Goal: Task Accomplishment & Management: Manage account settings

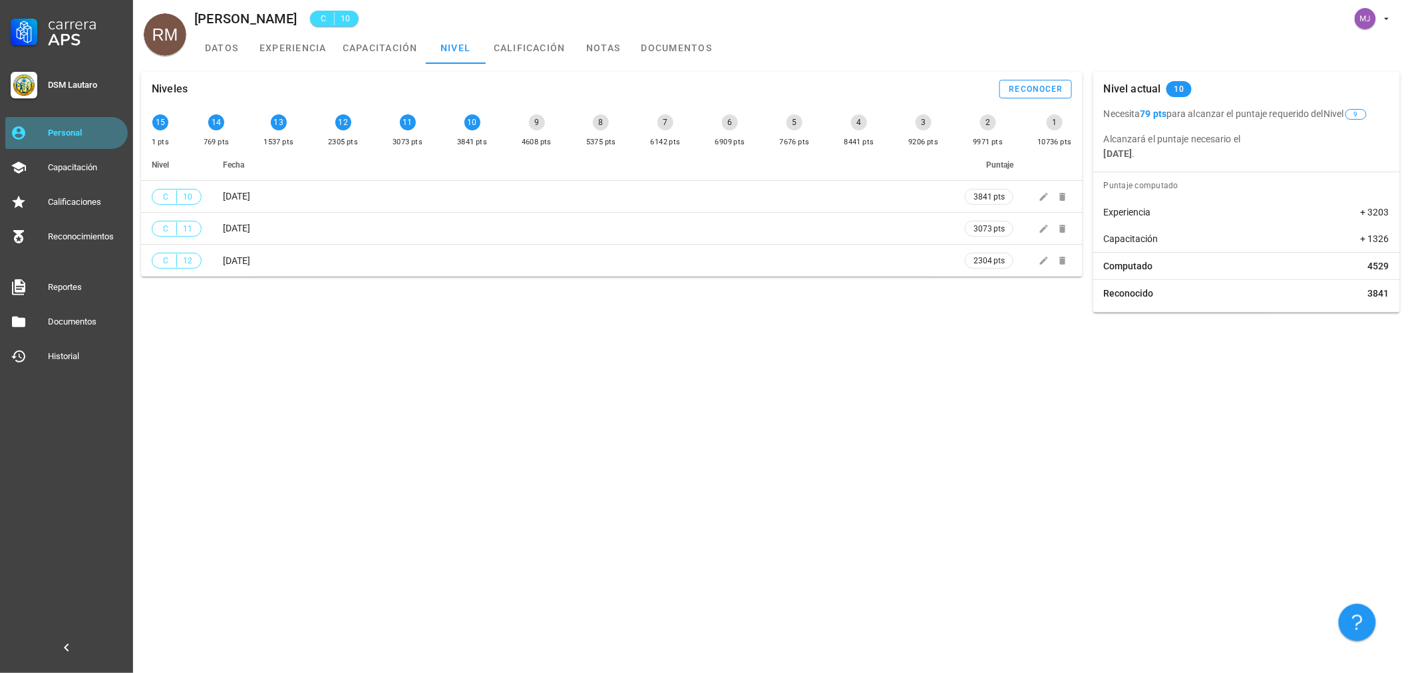
drag, startPoint x: 0, startPoint y: 0, endPoint x: 97, endPoint y: 127, distance: 160.0
click at [97, 128] on div "Personal" at bounding box center [85, 133] width 75 height 11
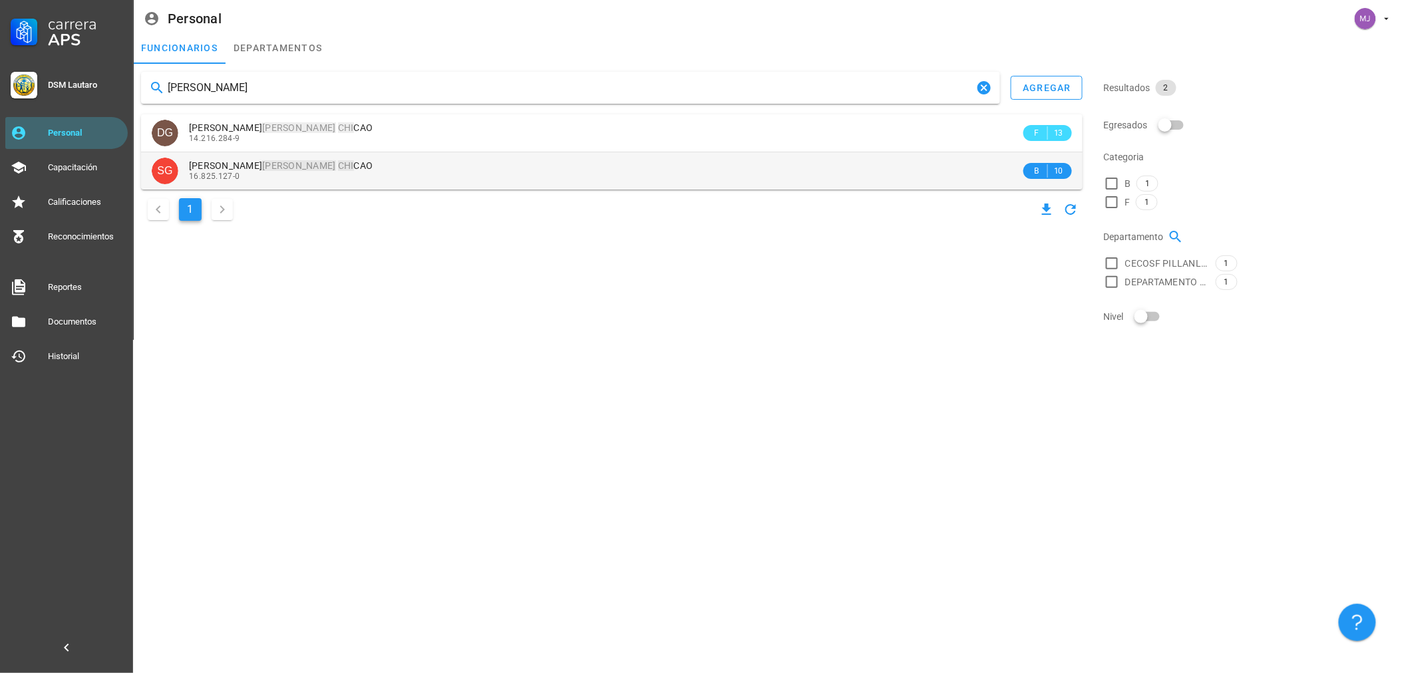
type input "[PERSON_NAME]"
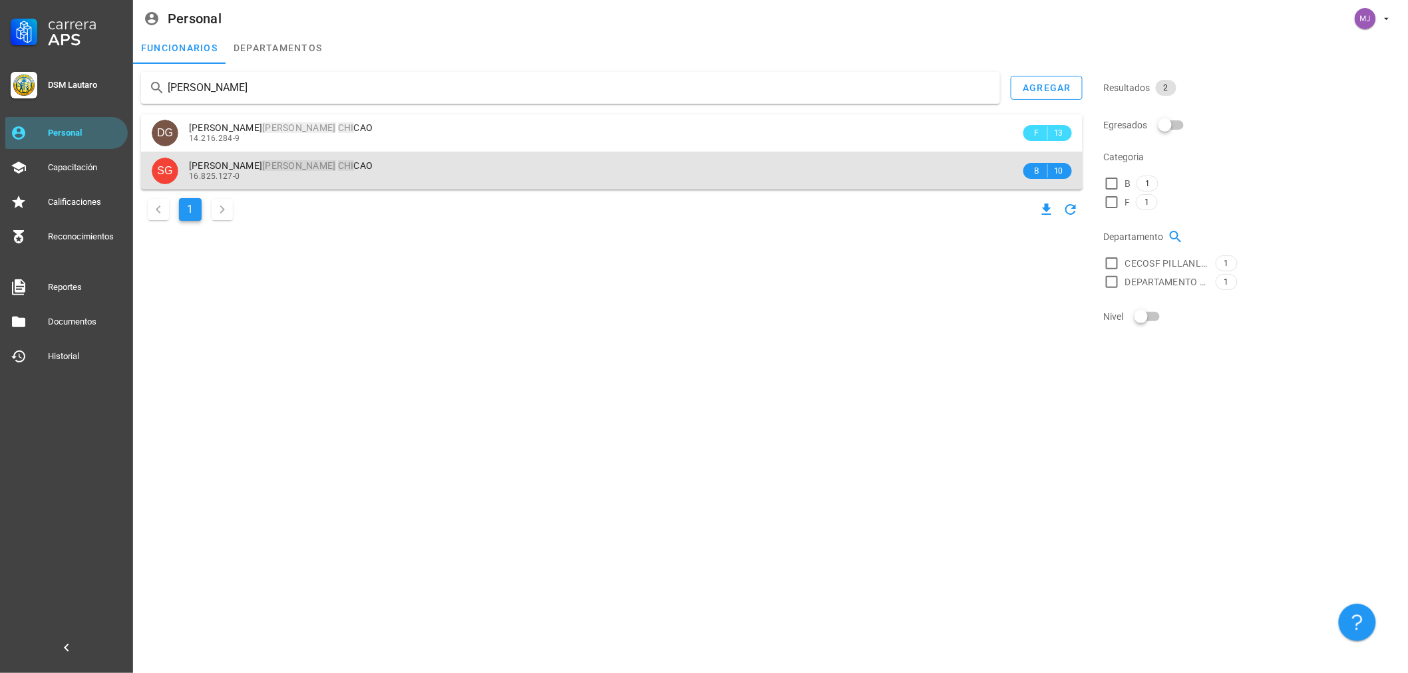
click at [327, 173] on div "16.825.127-0" at bounding box center [605, 176] width 832 height 9
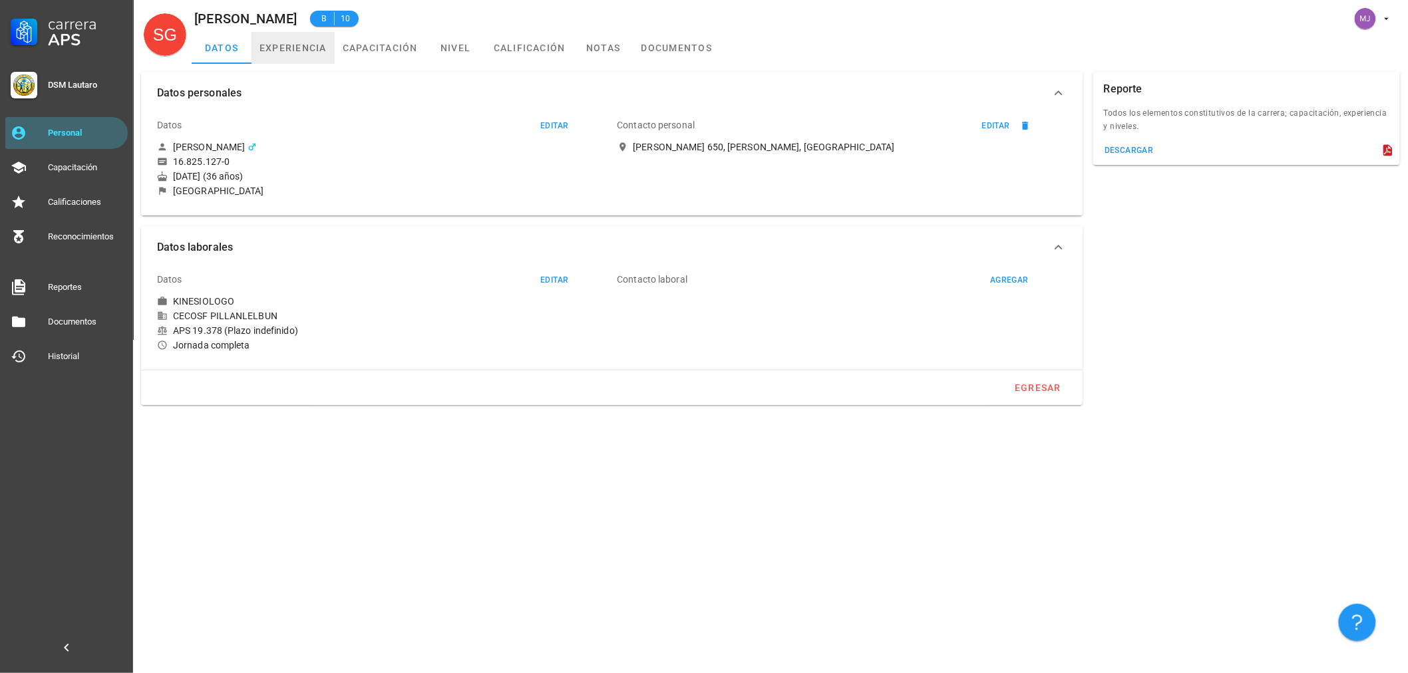
click at [280, 56] on link "experiencia" at bounding box center [293, 48] width 83 height 32
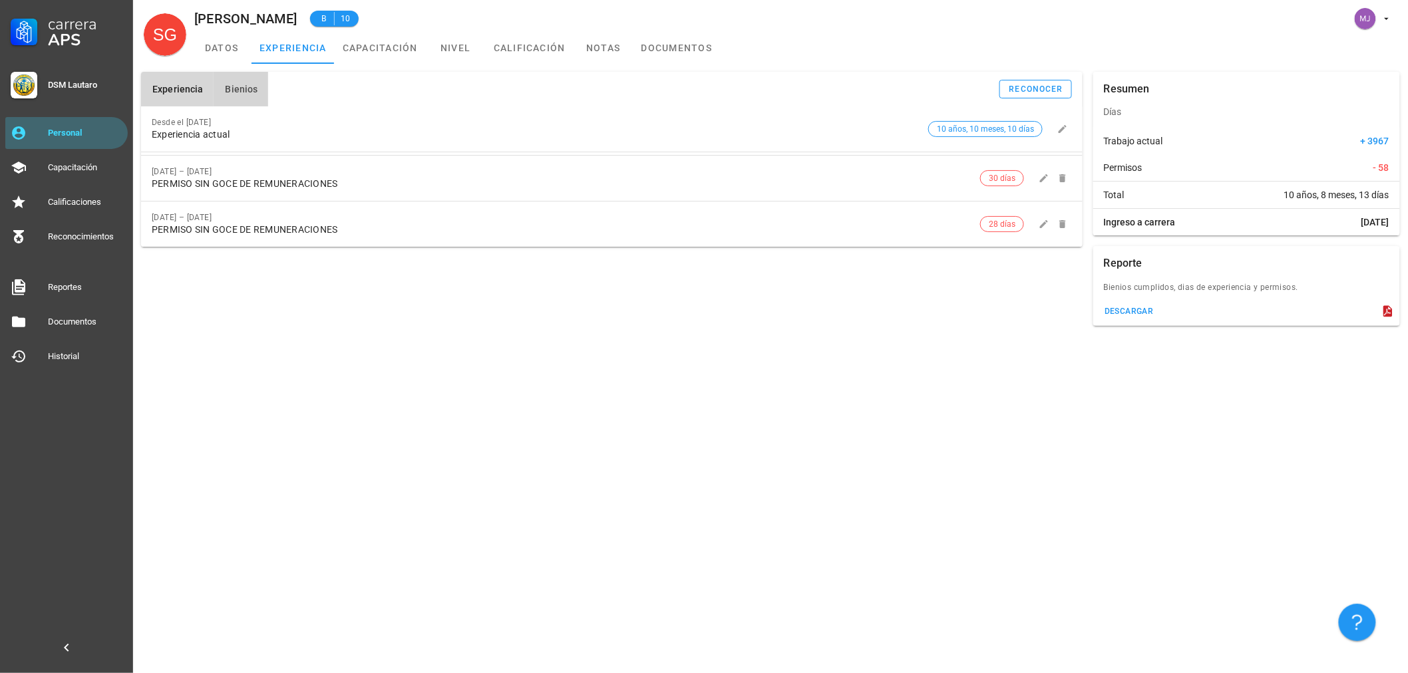
click at [230, 87] on span "Bienios" at bounding box center [240, 89] width 33 height 11
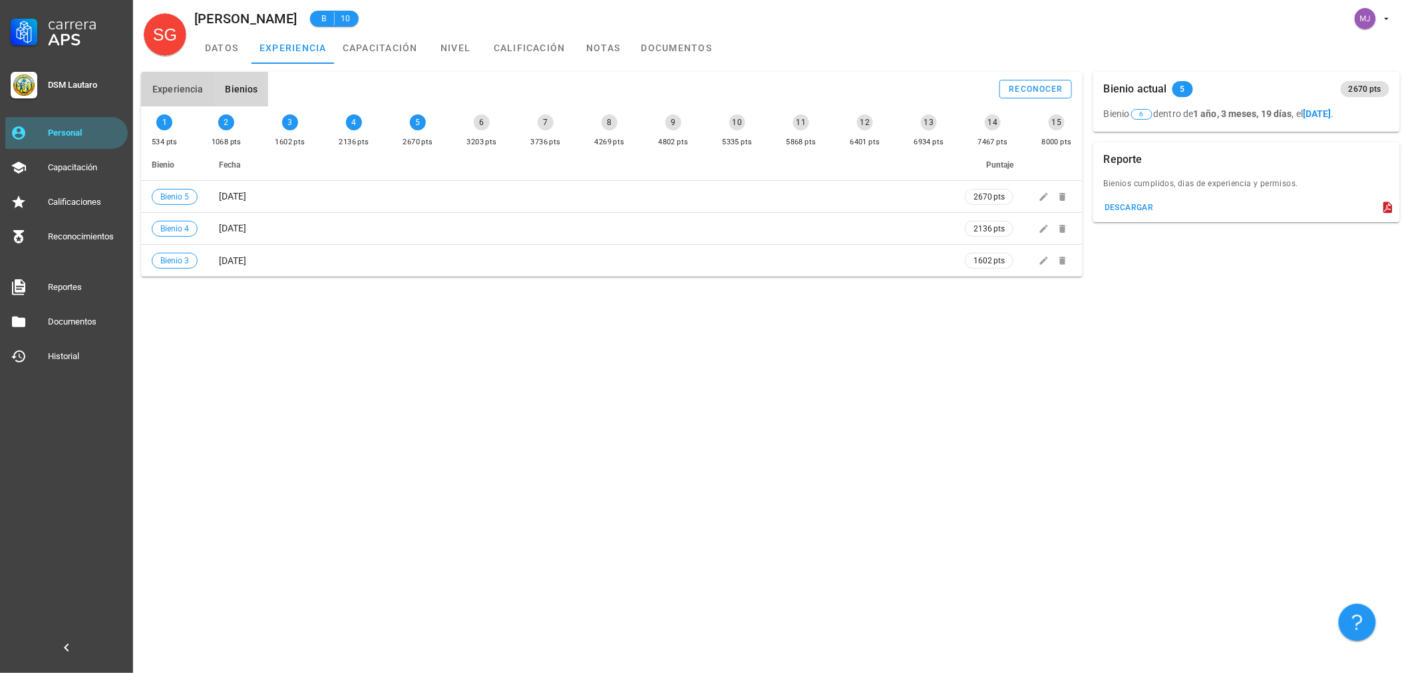
click at [174, 94] on span "Experiencia" at bounding box center [177, 89] width 51 height 11
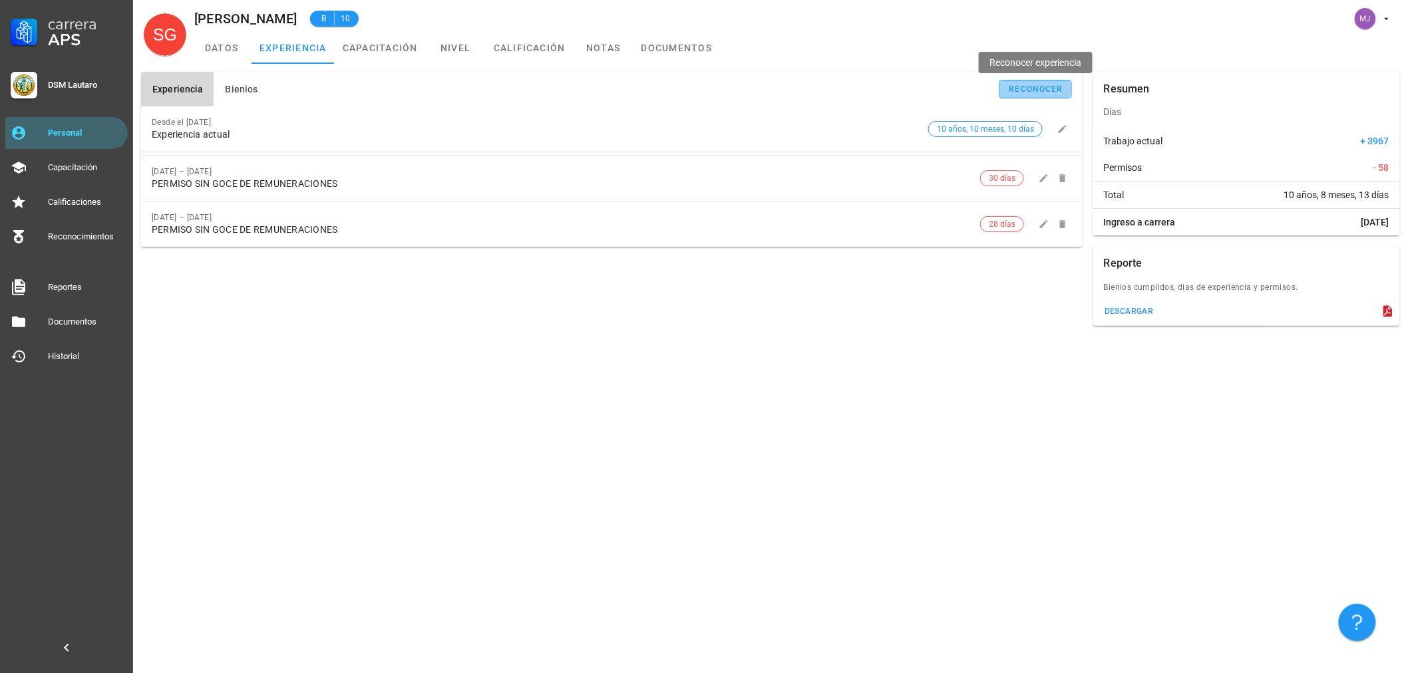
click at [1057, 90] on div "reconocer" at bounding box center [1036, 89] width 55 height 9
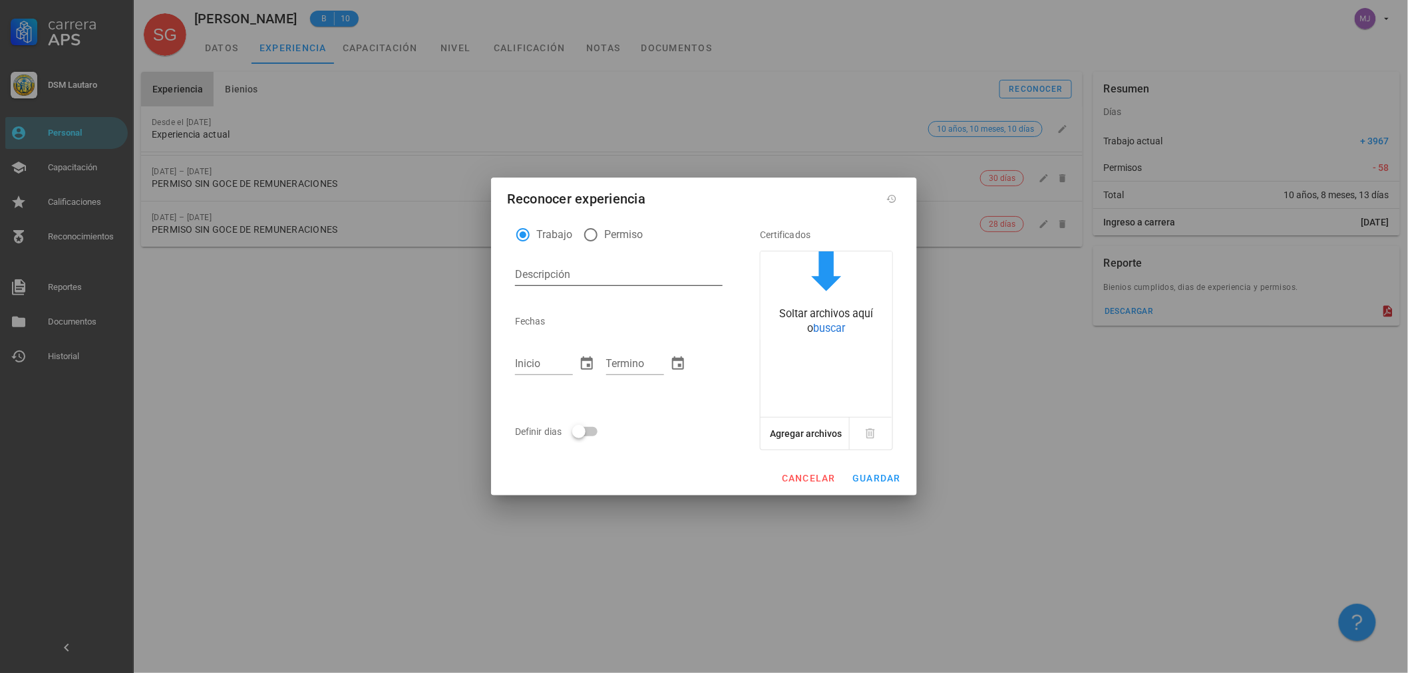
click at [546, 273] on div "Descripción" at bounding box center [619, 274] width 208 height 21
type textarea "p"
type textarea "PSGR"
click at [582, 430] on div at bounding box center [579, 432] width 23 height 23
click at [641, 331] on input "Dias" at bounding box center [646, 331] width 44 height 21
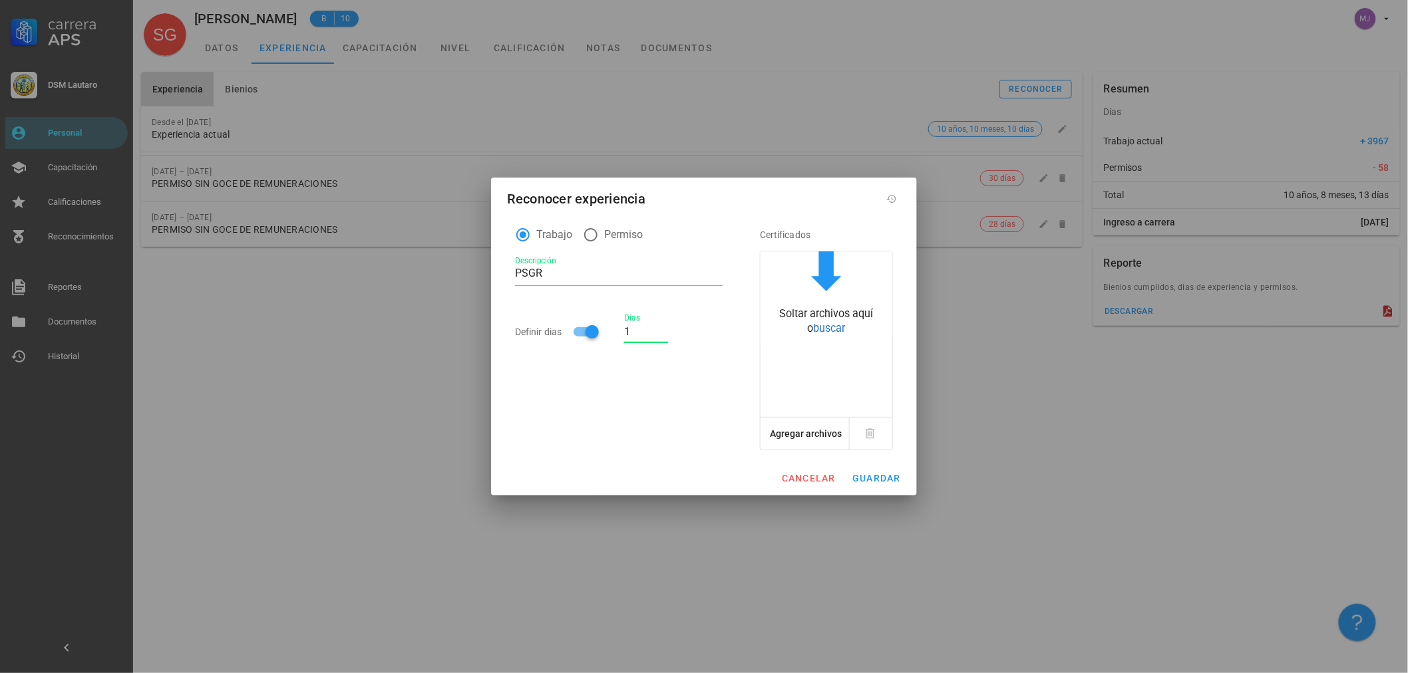
type input "1"
click at [828, 318] on div "Soltar archivos aquí o buscar" at bounding box center [827, 322] width 132 height 30
click at [890, 480] on span "guardar" at bounding box center [876, 478] width 49 height 11
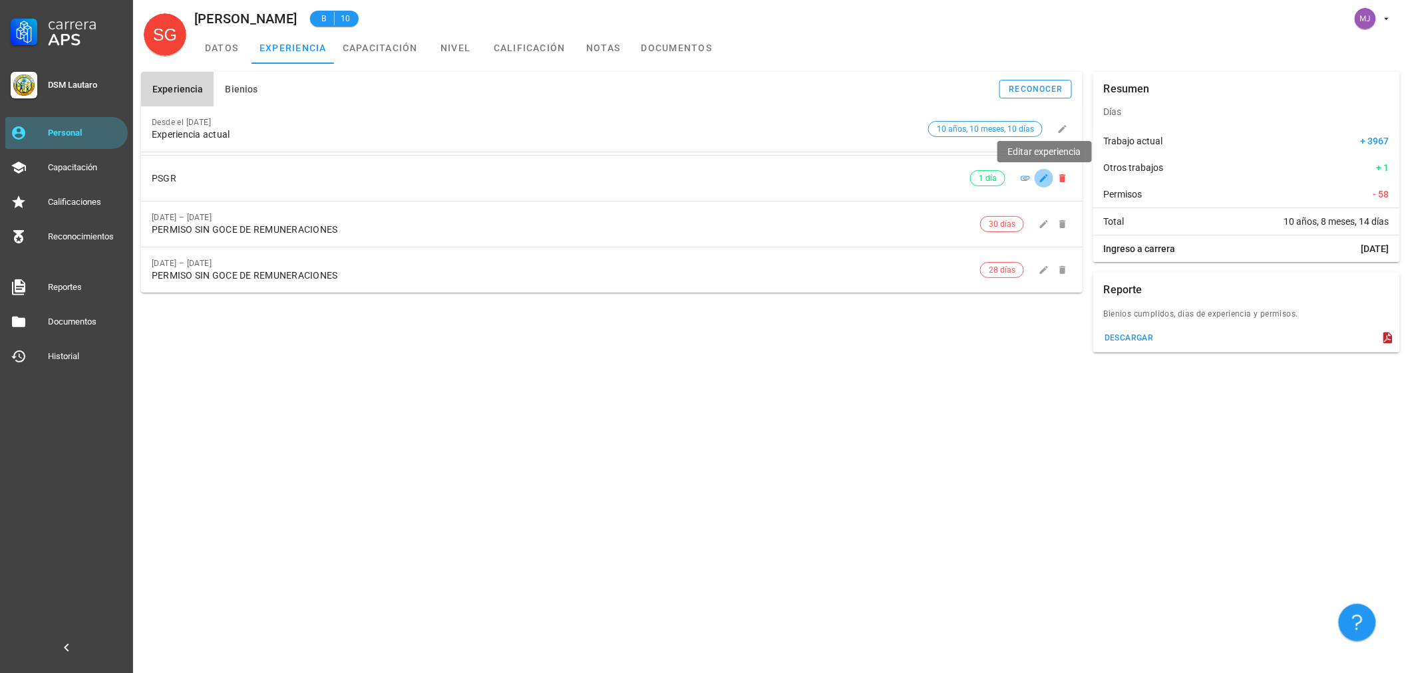
click at [1050, 176] on span "button" at bounding box center [1044, 178] width 19 height 11
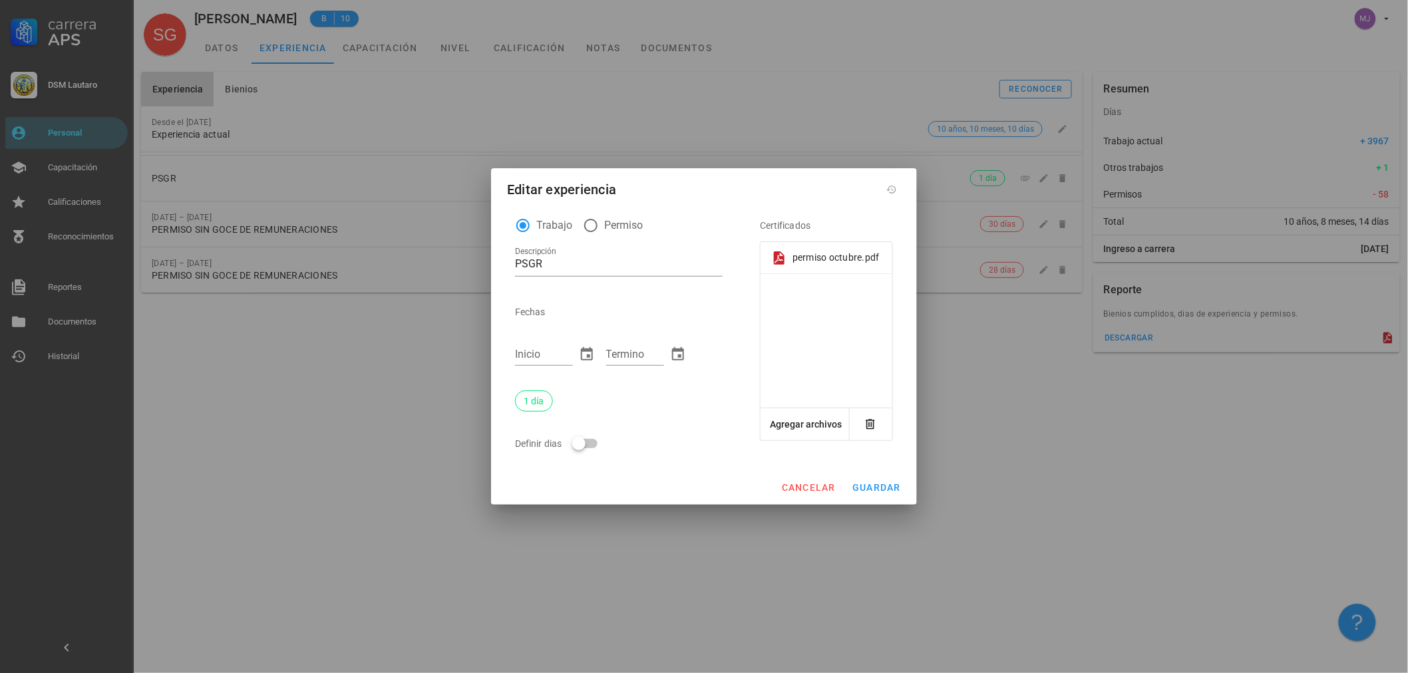
click at [624, 216] on div "Trabajo Permiso" at bounding box center [619, 224] width 208 height 19
click at [621, 225] on label "Permiso" at bounding box center [623, 225] width 39 height 13
radio input "false"
radio input "true"
click at [875, 487] on span "guardar" at bounding box center [876, 487] width 49 height 11
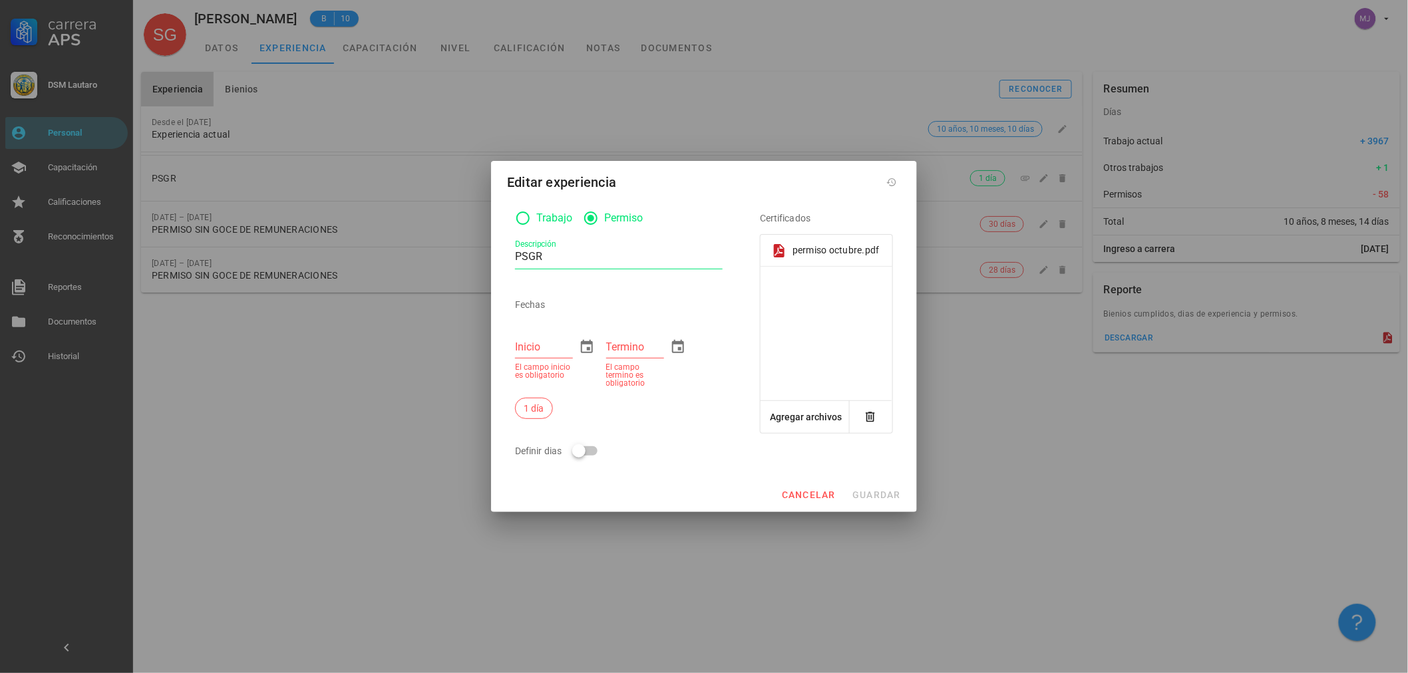
click at [576, 452] on div at bounding box center [579, 451] width 23 height 23
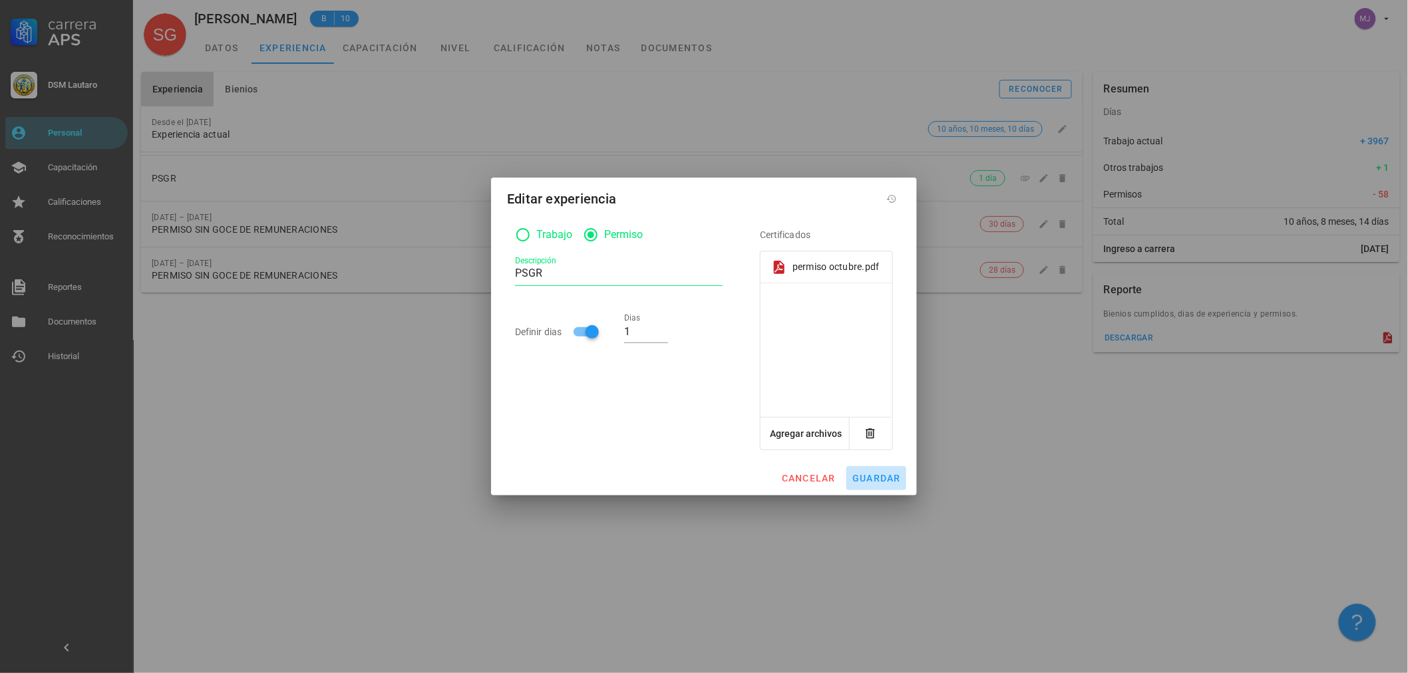
click at [895, 476] on span "guardar" at bounding box center [876, 478] width 49 height 11
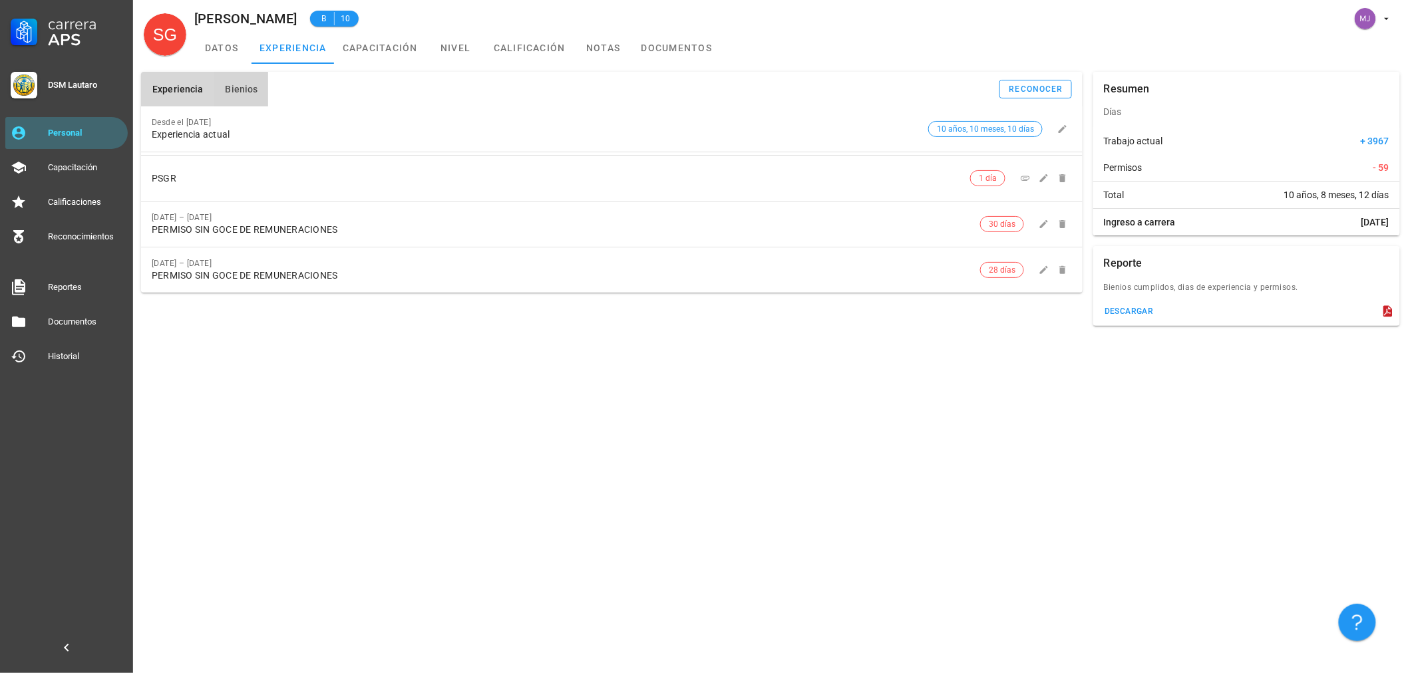
click at [244, 97] on button "Bienios" at bounding box center [241, 89] width 55 height 35
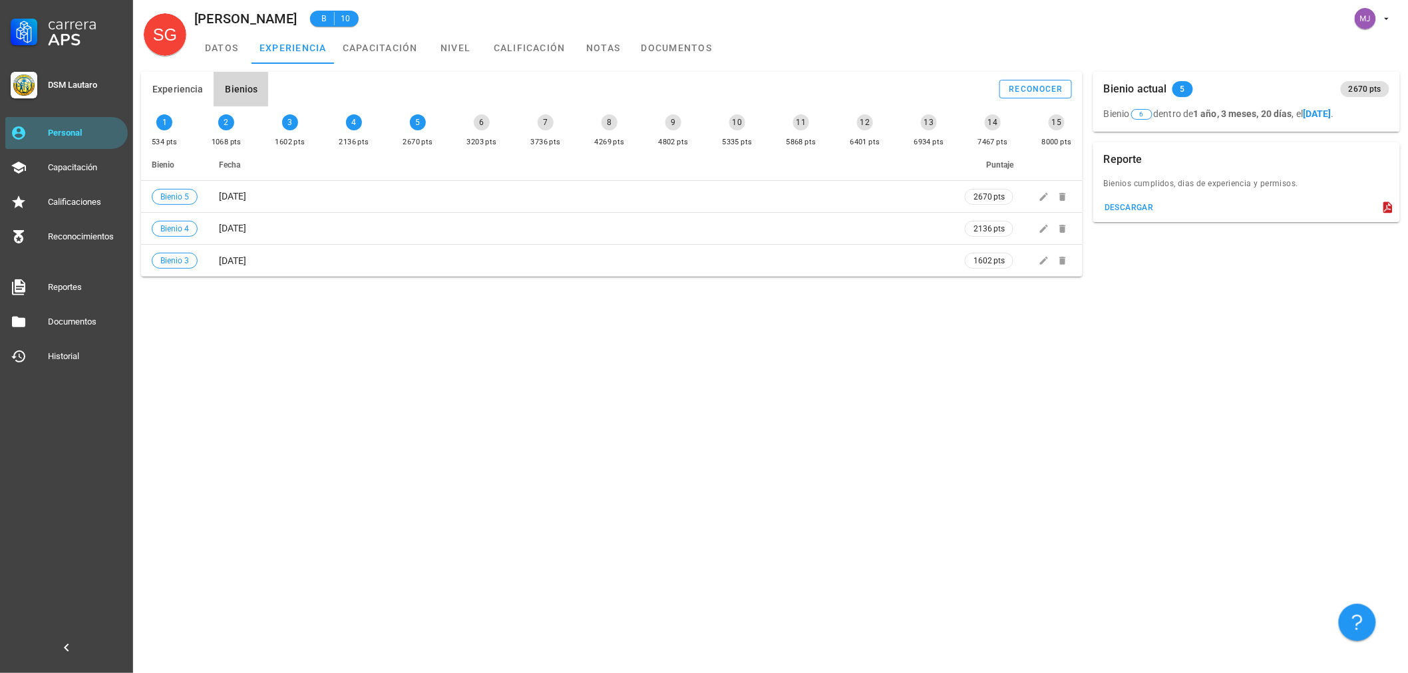
click at [359, 31] on div "B 10" at bounding box center [328, 19] width 62 height 32
click at [383, 48] on link "capacitación" at bounding box center [380, 48] width 91 height 32
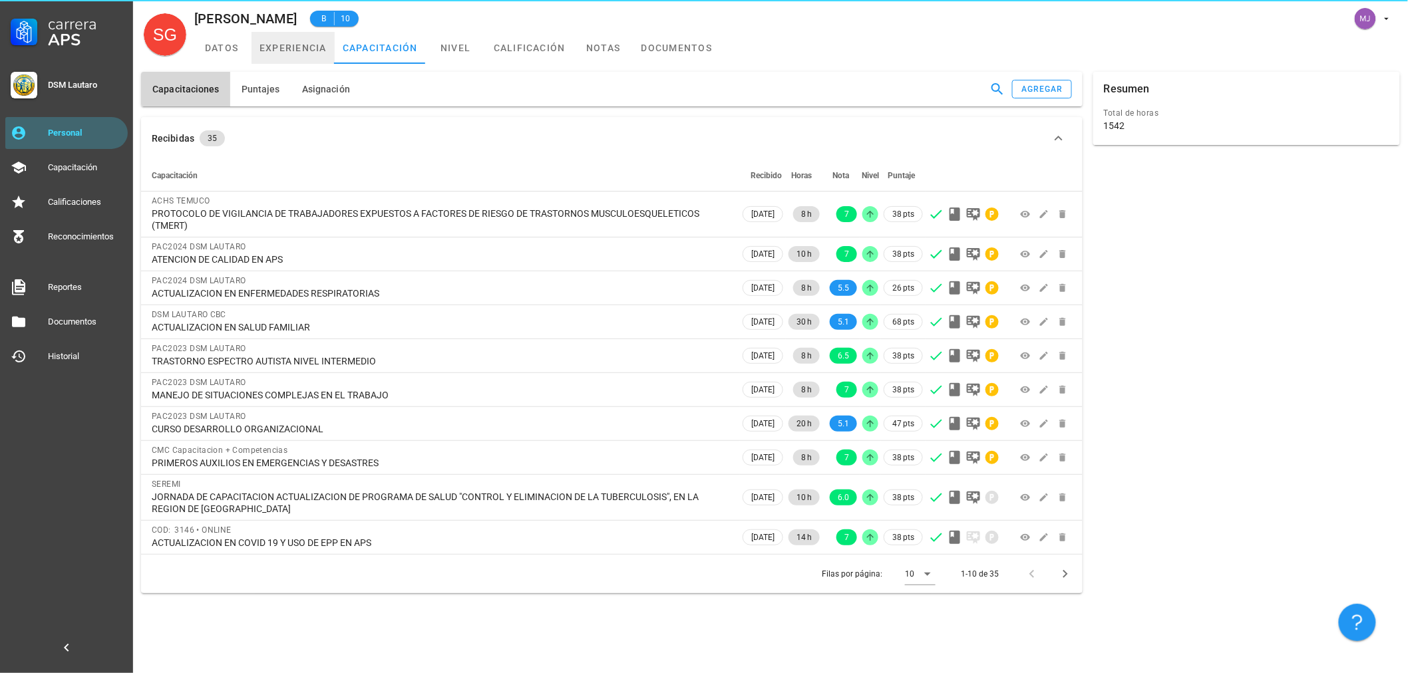
click at [297, 47] on link "experiencia" at bounding box center [293, 48] width 83 height 32
